Goal: Register for event/course

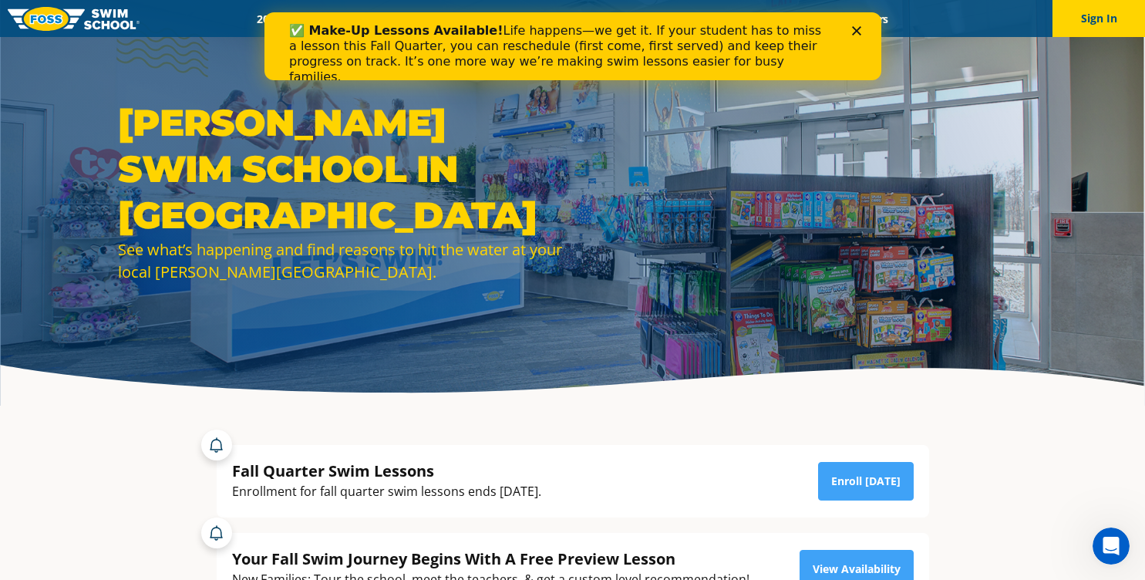
click at [857, 29] on polygon "Close" at bounding box center [856, 30] width 9 height 9
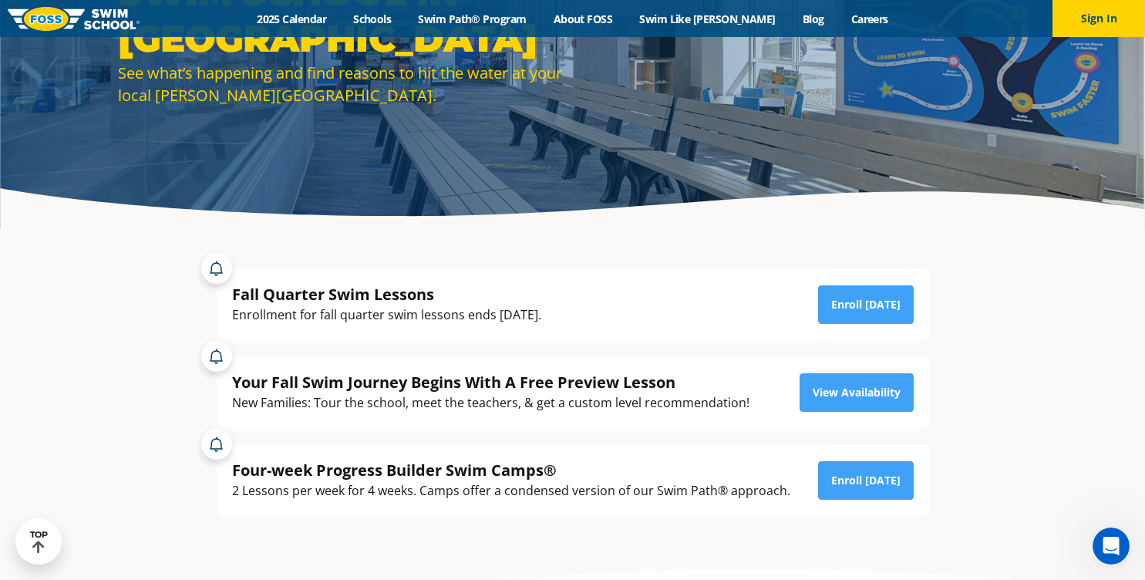
scroll to position [179, 0]
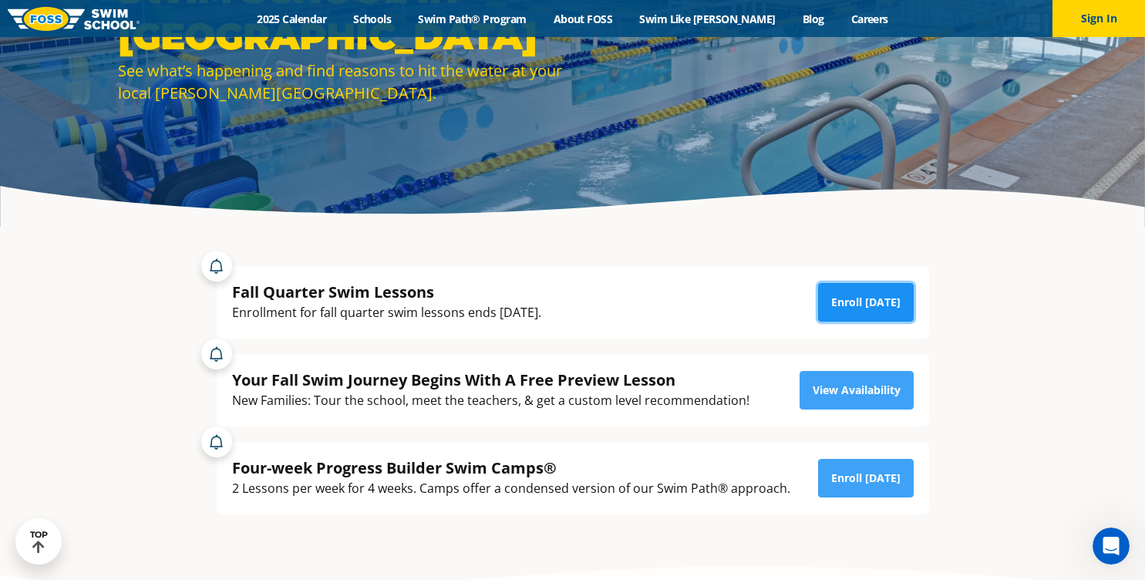
click at [872, 295] on link "Enroll Today" at bounding box center [866, 302] width 96 height 39
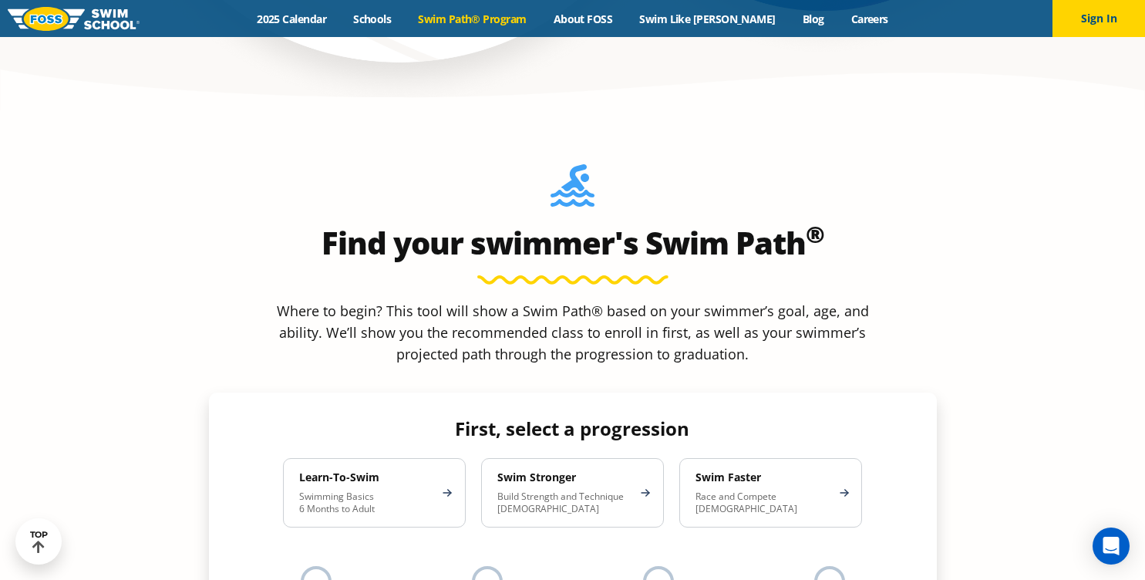
scroll to position [1282, 0]
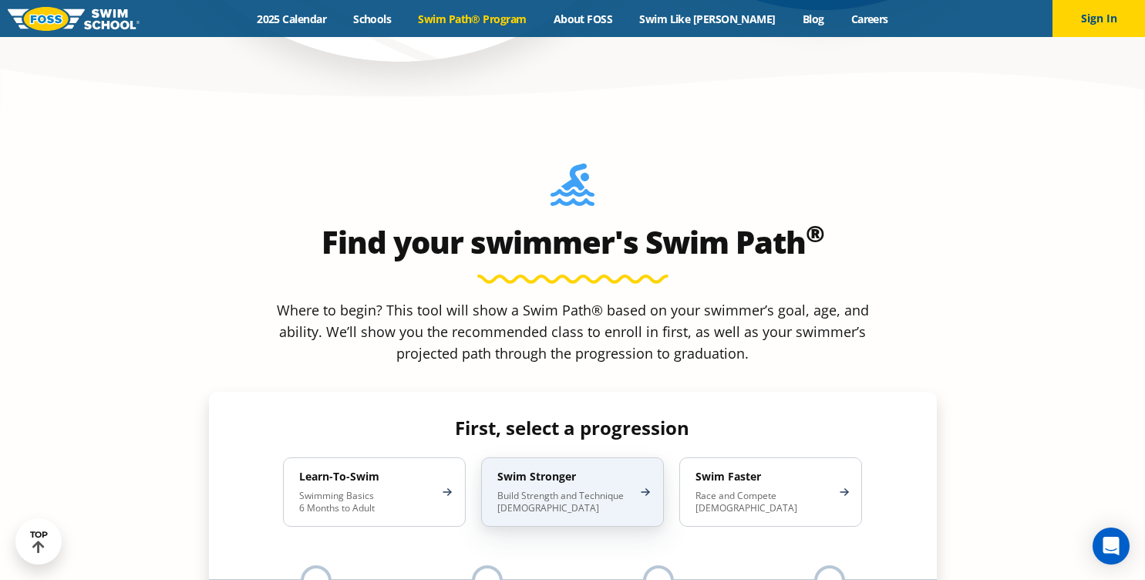
click at [565, 490] on p "Build Strength and Technique [DEMOGRAPHIC_DATA]" at bounding box center [565, 502] width 135 height 25
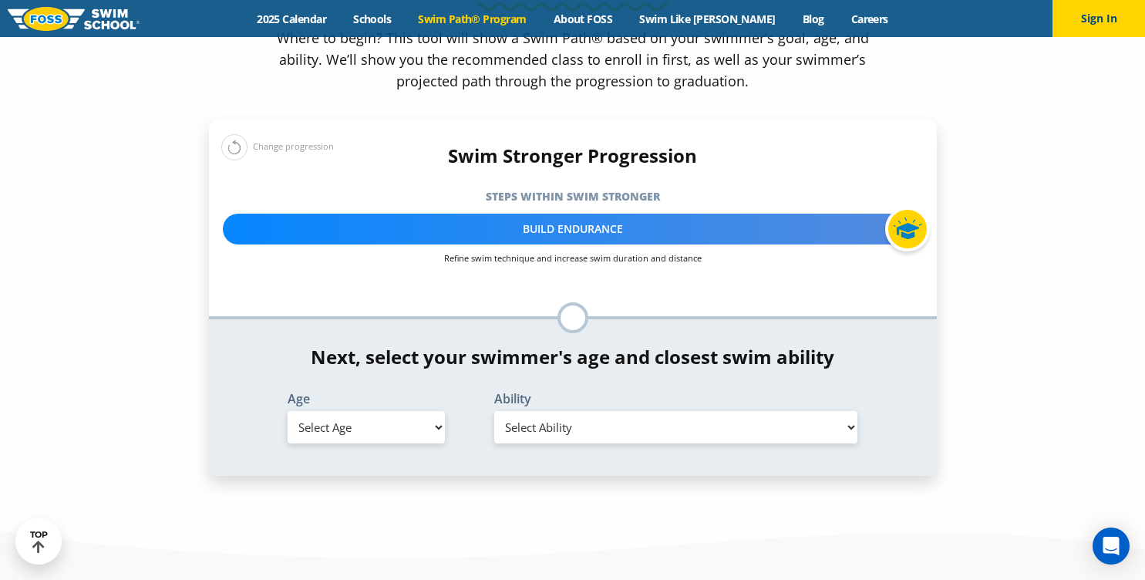
scroll to position [1700, 0]
